Goal: Task Accomplishment & Management: Complete application form

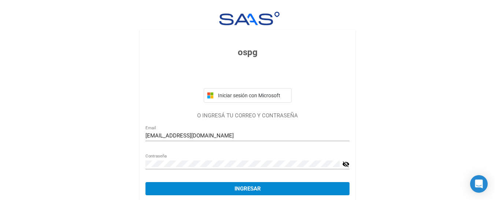
scroll to position [45, 0]
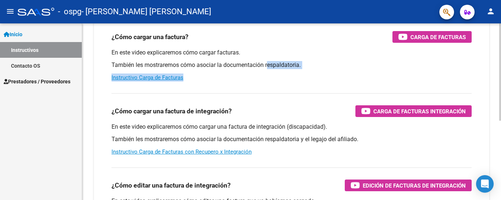
scroll to position [144, 0]
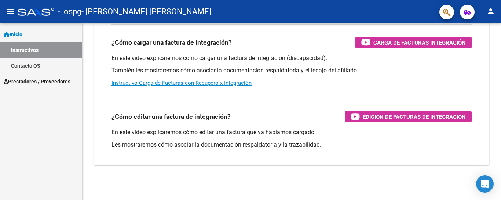
click at [43, 54] on link "Instructivos" at bounding box center [41, 50] width 82 height 16
click at [52, 68] on link "Contacto OS" at bounding box center [41, 66] width 82 height 16
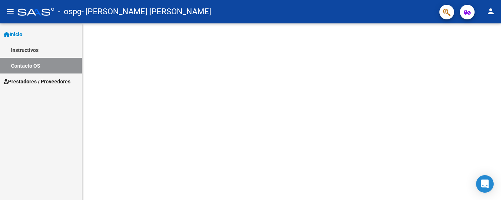
click at [55, 23] on mat-nav-list "Inicio Instructivos Contacto OS Prestadores / Proveedores Facturas - Listado/Ca…" at bounding box center [41, 56] width 82 height 66
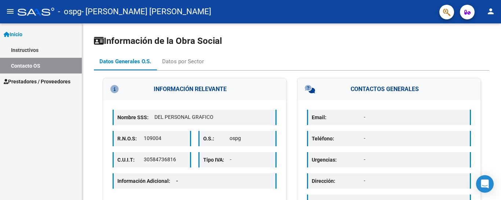
click at [56, 34] on link "Inicio" at bounding box center [41, 34] width 82 height 16
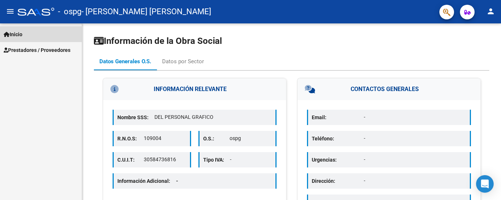
click at [56, 31] on link "Inicio" at bounding box center [41, 34] width 82 height 16
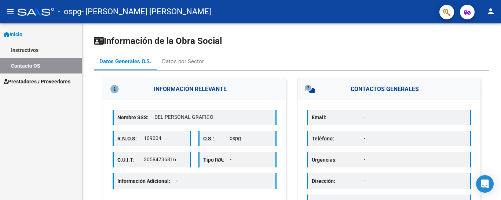
click at [51, 85] on span "Prestadores / Proveedores" at bounding box center [37, 82] width 67 height 8
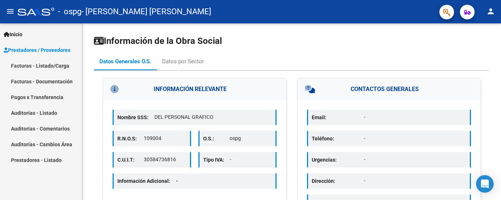
click at [58, 67] on link "Facturas - Listado/Carga" at bounding box center [41, 66] width 82 height 16
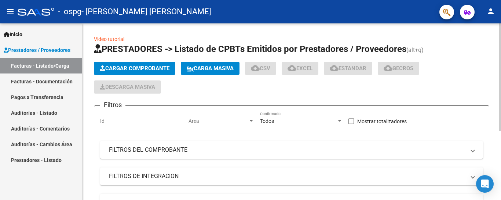
click at [133, 65] on span "Cargar Comprobante" at bounding box center [135, 68] width 70 height 7
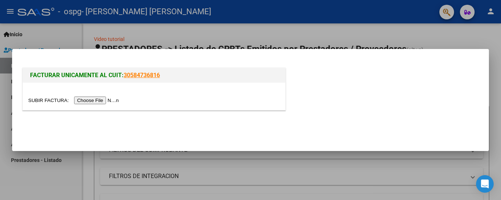
click at [111, 99] on input "file" at bounding box center [74, 101] width 93 height 8
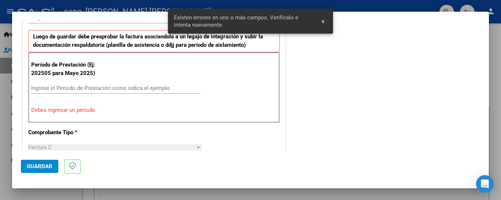
scroll to position [213, 0]
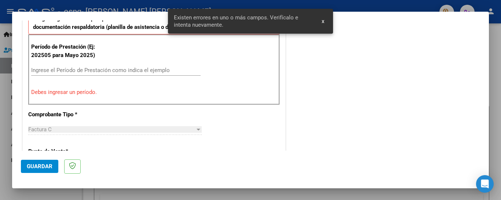
click at [121, 75] on div "Ingrese el Período de Prestación como indica el ejemplo" at bounding box center [115, 70] width 169 height 11
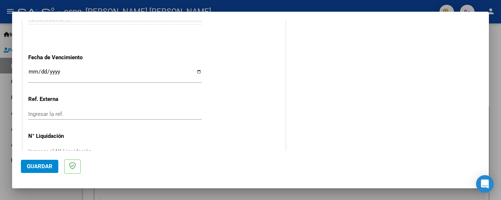
scroll to position [478, 0]
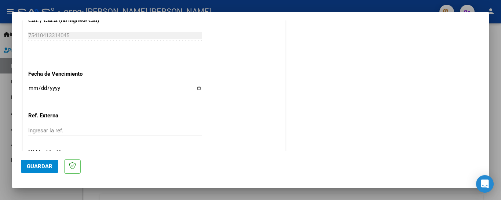
type input "202509"
click at [38, 86] on input "Ingresar la fecha" at bounding box center [114, 91] width 173 height 12
click at [33, 84] on div "Ingresar la fecha" at bounding box center [114, 92] width 173 height 16
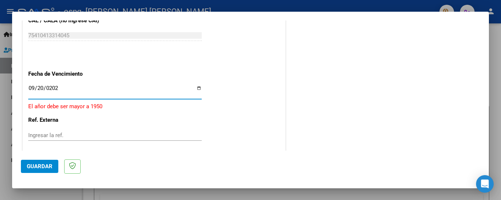
type input "[DATE]"
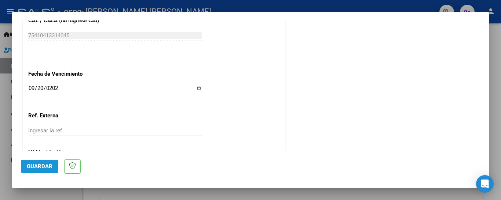
click at [37, 169] on span "Guardar" at bounding box center [40, 166] width 26 height 7
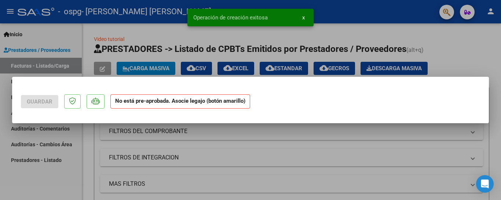
scroll to position [0, 0]
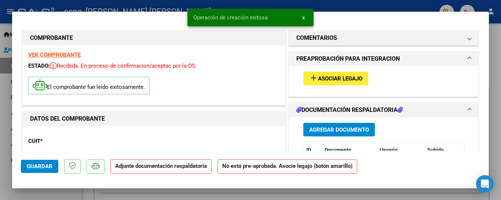
click at [350, 73] on button "add Asociar Legajo" at bounding box center [335, 79] width 65 height 14
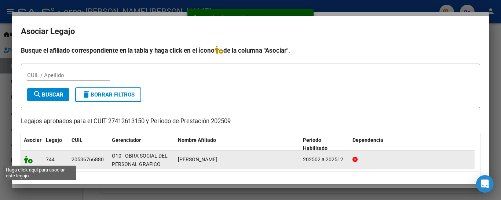
click at [25, 158] on icon at bounding box center [28, 160] width 9 height 8
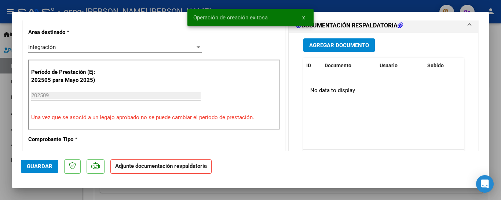
scroll to position [183, 0]
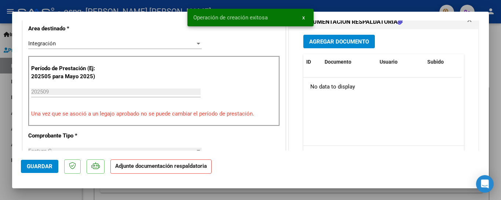
click at [324, 40] on span "Agregar Documento" at bounding box center [339, 41] width 60 height 7
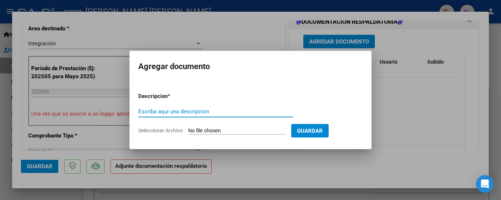
click at [187, 107] on div "Escriba aquí una descripcion" at bounding box center [215, 111] width 155 height 11
type input "PLANILLA"
click at [328, 126] on button "Guardar" at bounding box center [309, 131] width 37 height 14
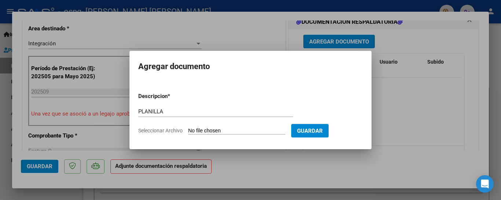
click at [323, 133] on span "Guardar" at bounding box center [310, 131] width 26 height 7
click at [323, 129] on span "Guardar" at bounding box center [310, 131] width 26 height 7
click at [221, 134] on input "Seleccionar Archivo" at bounding box center [236, 131] width 97 height 7
type input "C:\fakepath\planilla.jpeg"
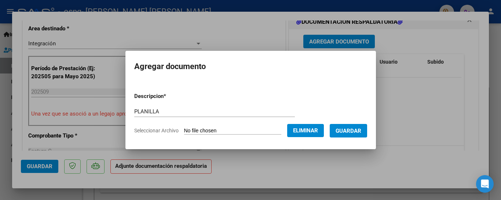
click at [346, 135] on button "Guardar" at bounding box center [348, 131] width 37 height 14
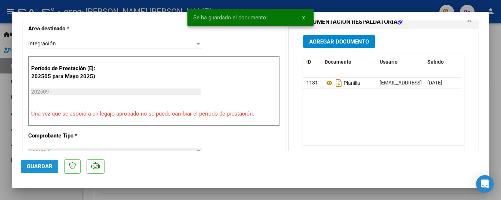
click at [49, 170] on button "Guardar" at bounding box center [39, 166] width 37 height 13
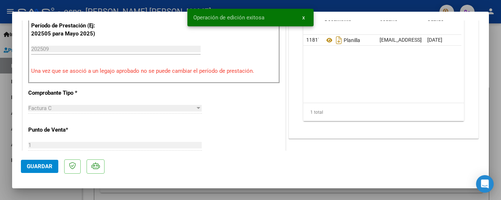
scroll to position [293, 0]
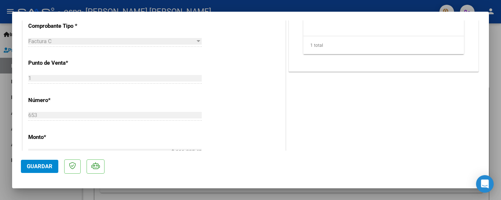
drag, startPoint x: 349, startPoint y: 100, endPoint x: 346, endPoint y: 96, distance: 5.0
click at [343, 99] on div "COMENTARIOS Comentarios del Prestador / Gerenciador: PREAPROBACIÓN PARA INTEGRA…" at bounding box center [383, 60] width 193 height 648
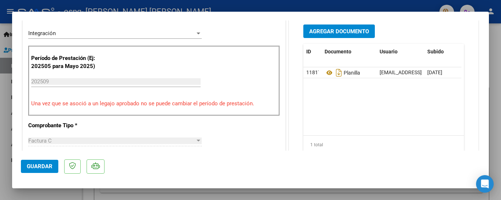
scroll to position [183, 0]
